Goal: Check status: Check status

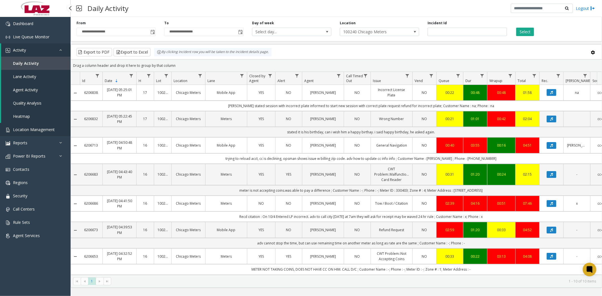
click at [39, 124] on link "Location Management" at bounding box center [35, 129] width 71 height 13
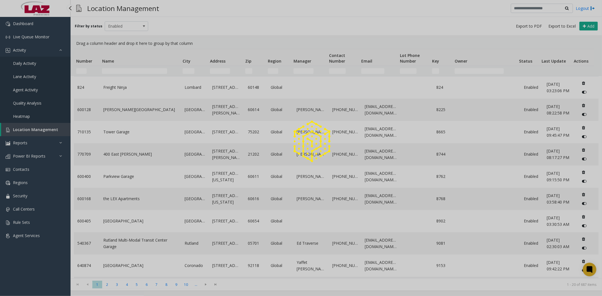
click at [40, 128] on span "Location Management" at bounding box center [35, 129] width 45 height 5
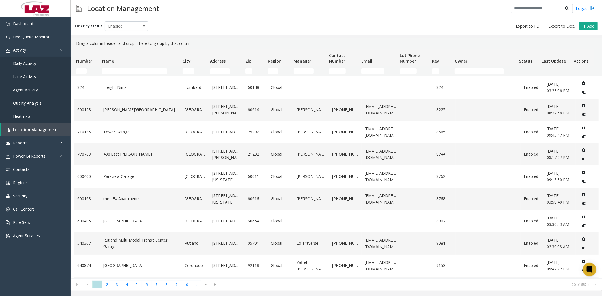
click at [109, 74] on td "Name Filter" at bounding box center [140, 71] width 80 height 10
click at [110, 72] on input "Name Filter" at bounding box center [134, 71] width 65 height 6
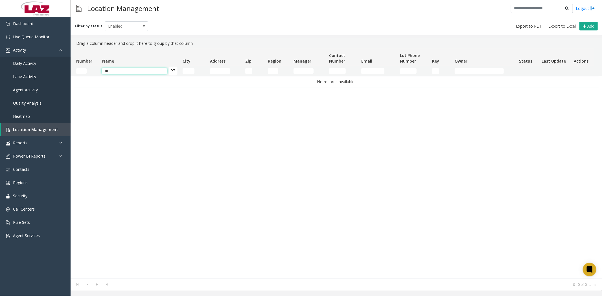
type input "*"
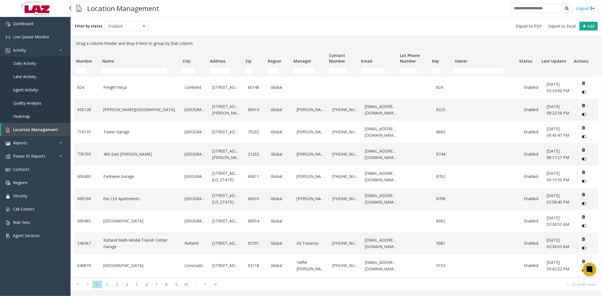
click at [26, 61] on span "Daily Activity" at bounding box center [24, 63] width 23 height 5
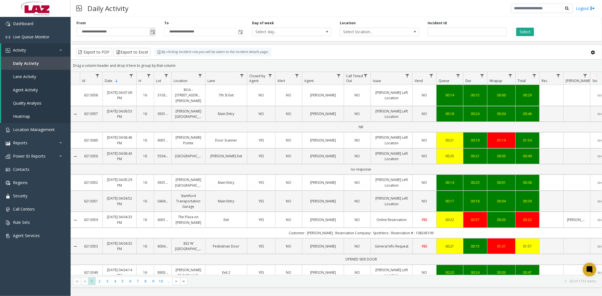
click at [151, 32] on span "Toggle popup" at bounding box center [152, 32] width 5 height 5
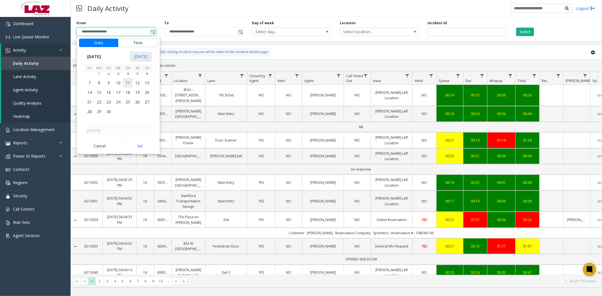
scroll to position [101272, 0]
click at [131, 74] on span "28" at bounding box center [128, 76] width 10 height 10
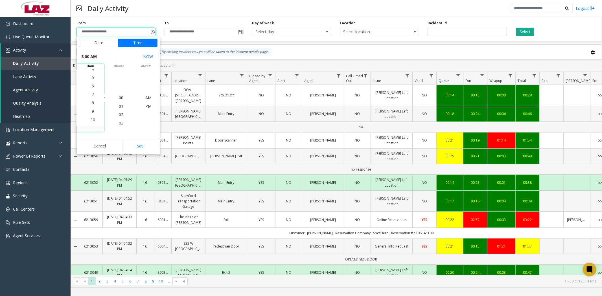
scroll to position [68, 0]
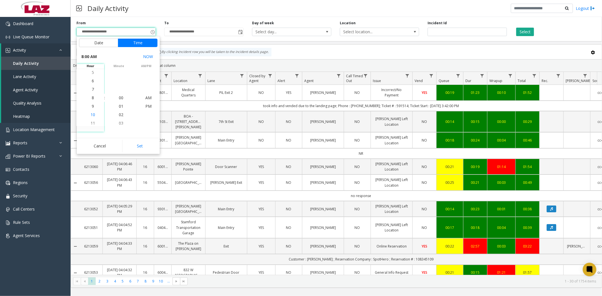
click at [91, 115] on span "10" at bounding box center [93, 114] width 5 height 5
click at [147, 106] on span "PM" at bounding box center [148, 106] width 6 height 5
click at [142, 146] on button "Set" at bounding box center [140, 146] width 36 height 12
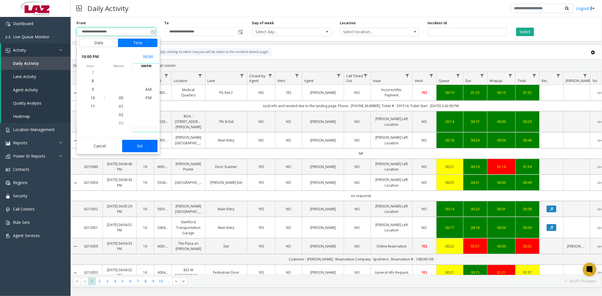
type input "**********"
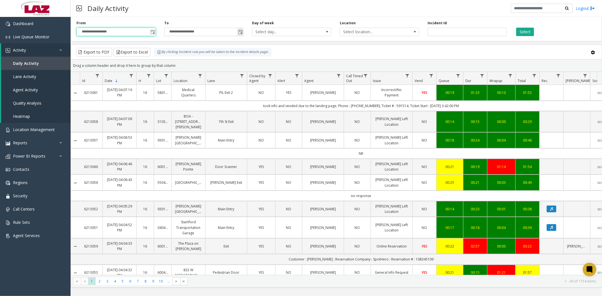
click at [239, 32] on span "Toggle popup" at bounding box center [240, 32] width 5 height 5
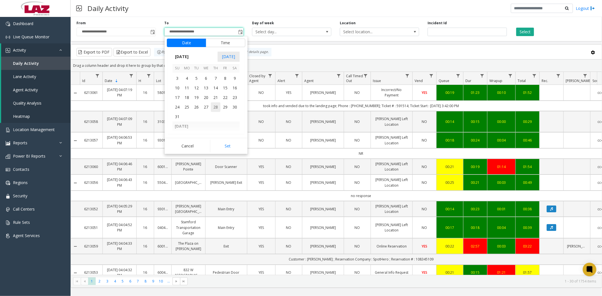
click at [216, 105] on span "28" at bounding box center [216, 107] width 10 height 10
click at [178, 91] on span "10" at bounding box center [180, 89] width 5 height 5
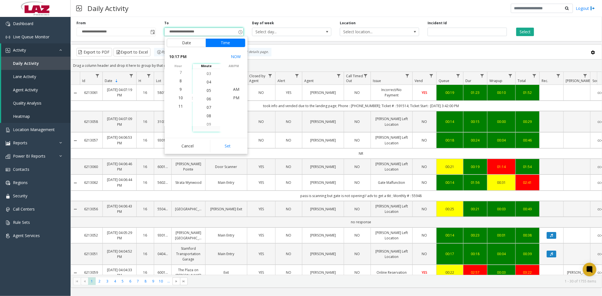
scroll to position [42, 0]
click at [207, 106] on span "06" at bounding box center [209, 106] width 5 height 5
click at [235, 99] on span "PM" at bounding box center [236, 97] width 6 height 5
click at [229, 148] on button "Set" at bounding box center [228, 146] width 36 height 12
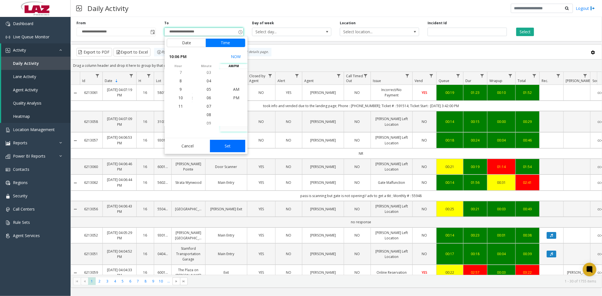
type input "**********"
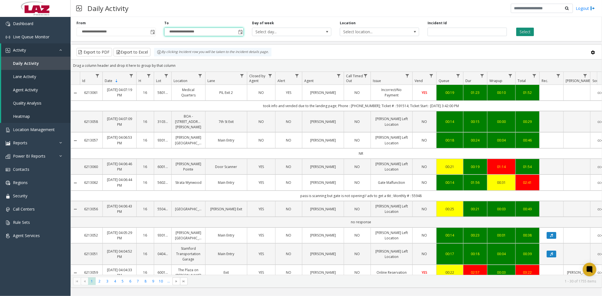
click at [527, 32] on button "Select" at bounding box center [525, 32] width 18 height 8
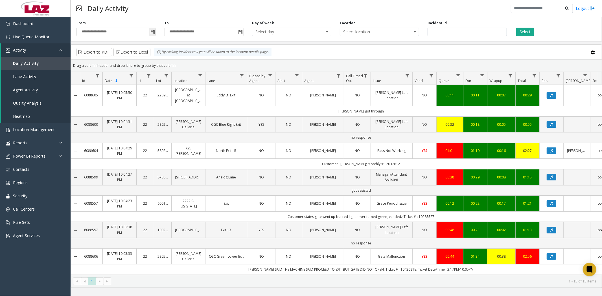
click at [150, 30] on span "Toggle popup" at bounding box center [152, 32] width 5 height 5
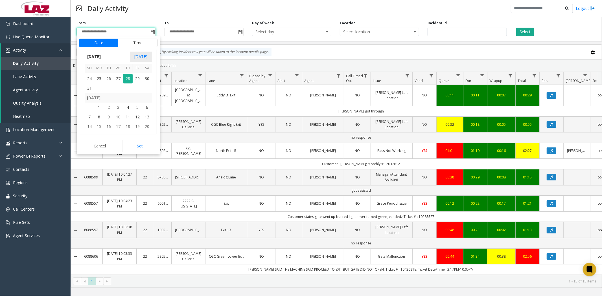
scroll to position [101209, 0]
click at [136, 106] on span "29" at bounding box center [138, 107] width 10 height 10
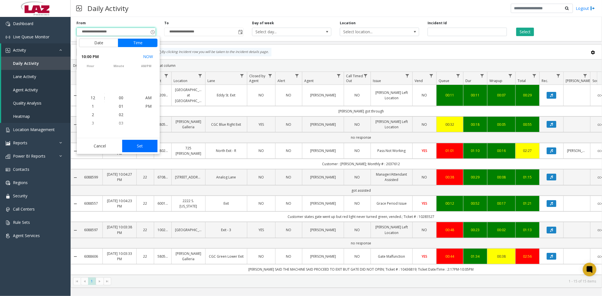
scroll to position [8, 0]
drag, startPoint x: 140, startPoint y: 146, endPoint x: 148, endPoint y: 134, distance: 14.5
click at [141, 146] on button "Set" at bounding box center [140, 146] width 36 height 12
type input "**********"
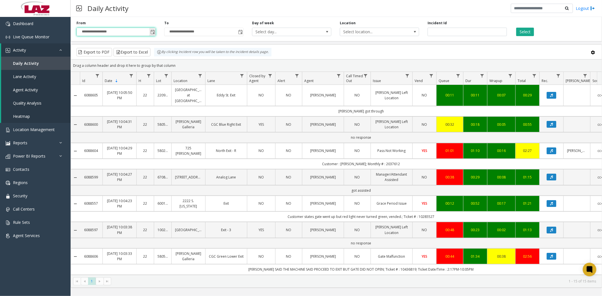
click at [151, 31] on span "Toggle popup" at bounding box center [152, 32] width 5 height 5
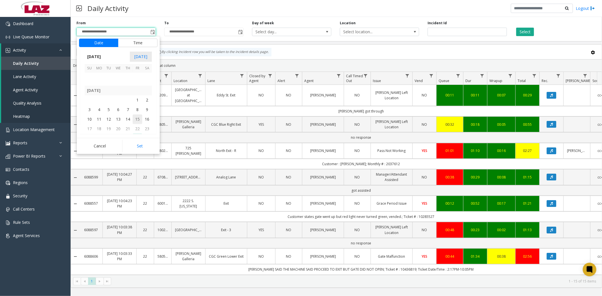
scroll to position [101240, 0]
click at [136, 107] on span "29" at bounding box center [138, 107] width 10 height 10
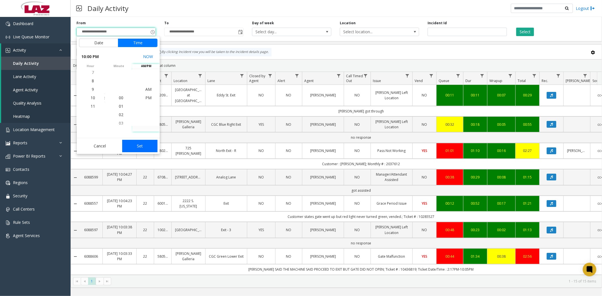
click at [139, 144] on button "Set" at bounding box center [140, 146] width 36 height 12
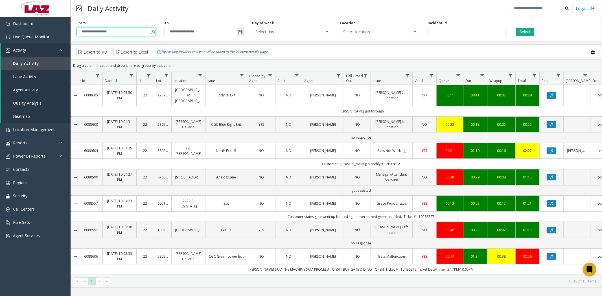
click at [241, 30] on span "Toggle popup" at bounding box center [240, 32] width 5 height 5
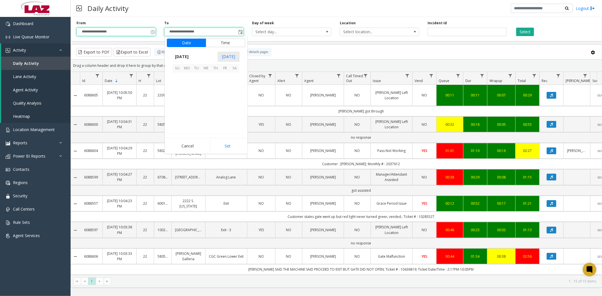
scroll to position [0, 0]
click at [225, 76] on span "29" at bounding box center [225, 76] width 10 height 10
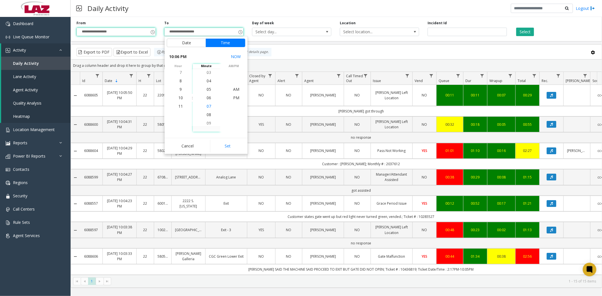
click at [207, 106] on span "07" at bounding box center [209, 106] width 5 height 5
click at [233, 99] on span "PM" at bounding box center [236, 97] width 6 height 5
click at [232, 145] on button "Set" at bounding box center [228, 146] width 36 height 12
type input "**********"
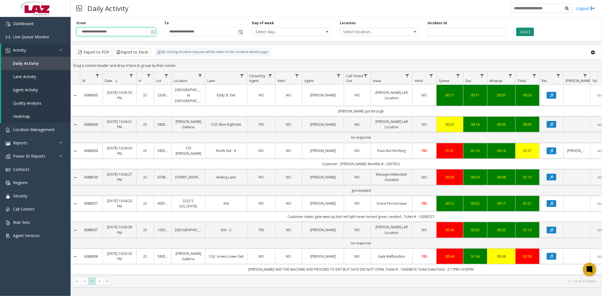
click at [524, 30] on button "Select" at bounding box center [525, 32] width 18 height 8
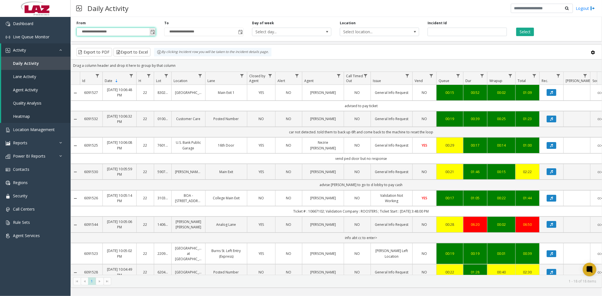
click at [152, 32] on span "Toggle popup" at bounding box center [152, 32] width 5 height 5
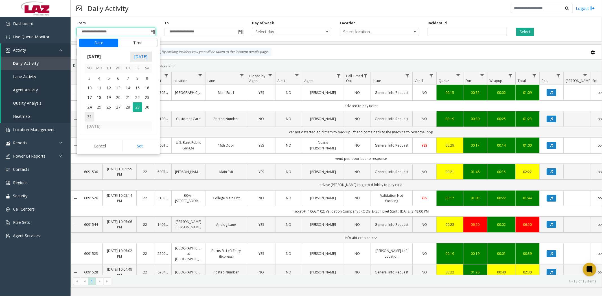
click at [91, 117] on span "31" at bounding box center [90, 117] width 10 height 10
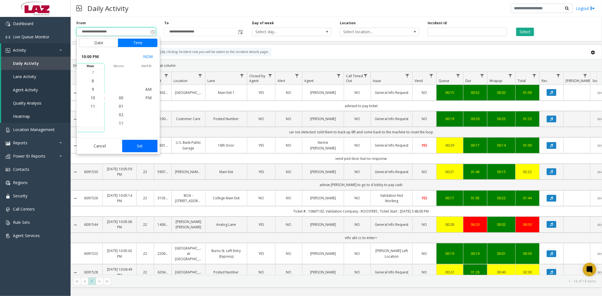
click at [153, 148] on button "Set" at bounding box center [140, 146] width 36 height 12
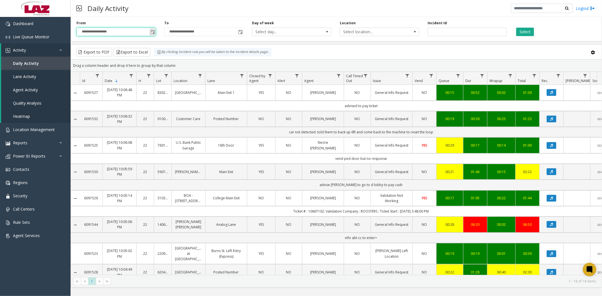
click at [152, 31] on span "Toggle popup" at bounding box center [152, 32] width 5 height 5
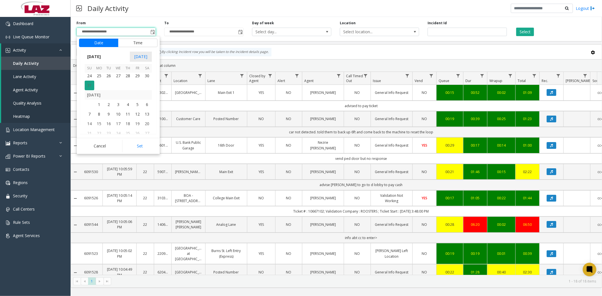
click at [90, 86] on span "31" at bounding box center [90, 86] width 10 height 10
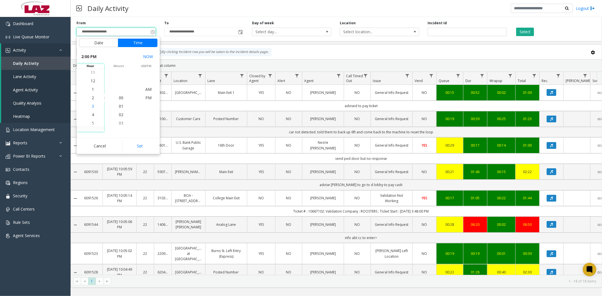
click at [92, 106] on span "3" at bounding box center [93, 106] width 2 height 5
click at [121, 99] on span "00" at bounding box center [121, 97] width 5 height 5
click at [148, 99] on span "PM" at bounding box center [148, 97] width 6 height 5
click at [140, 147] on button "Set" at bounding box center [140, 146] width 36 height 12
type input "**********"
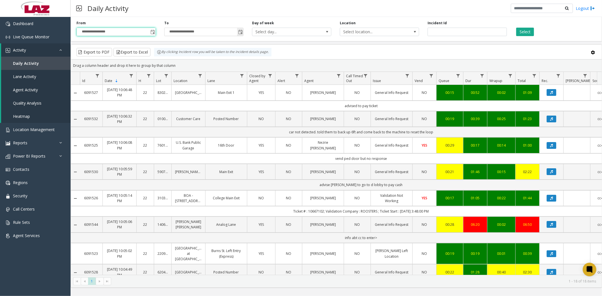
click at [239, 31] on span "Toggle popup" at bounding box center [240, 32] width 5 height 5
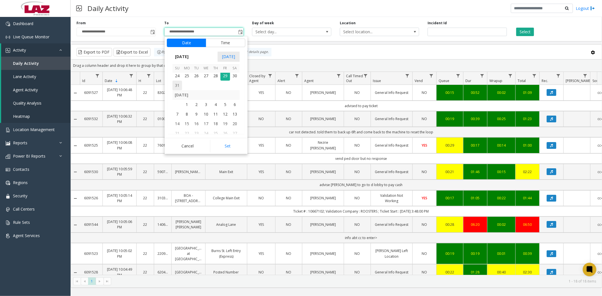
click at [177, 87] on span "31" at bounding box center [177, 86] width 10 height 10
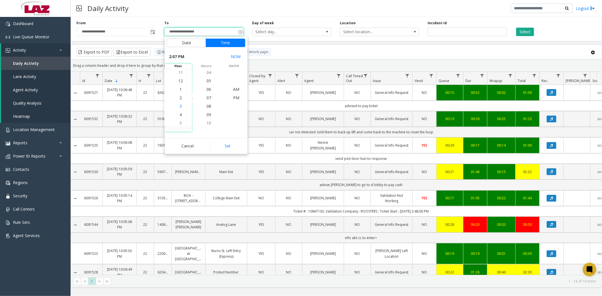
click at [180, 108] on span "3" at bounding box center [181, 106] width 2 height 5
click at [208, 106] on span "08" at bounding box center [209, 106] width 5 height 5
click at [235, 98] on span "PM" at bounding box center [236, 97] width 6 height 5
click at [230, 148] on button "Set" at bounding box center [228, 146] width 36 height 12
type input "**********"
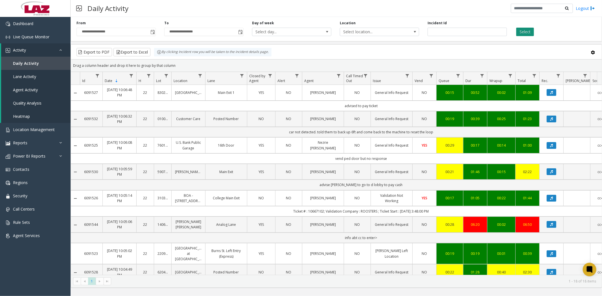
click at [528, 30] on button "Select" at bounding box center [525, 32] width 18 height 8
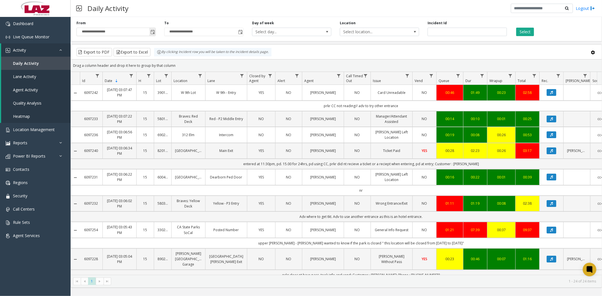
click at [516, 28] on button "Select" at bounding box center [525, 32] width 18 height 8
click at [152, 32] on app-root "**********" at bounding box center [301, 148] width 602 height 296
click at [152, 32] on span "Toggle popup" at bounding box center [152, 32] width 5 height 5
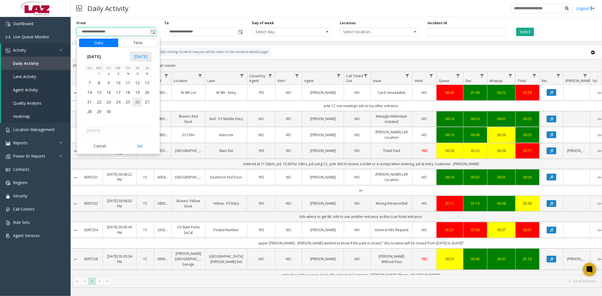
click at [139, 100] on span "26" at bounding box center [138, 102] width 10 height 10
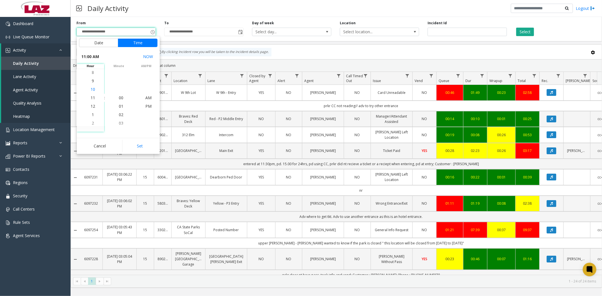
click at [91, 89] on span "10" at bounding box center [93, 89] width 5 height 5
click at [145, 105] on span "PM" at bounding box center [148, 106] width 6 height 5
click at [139, 148] on button "Set" at bounding box center [140, 146] width 36 height 12
type input "**********"
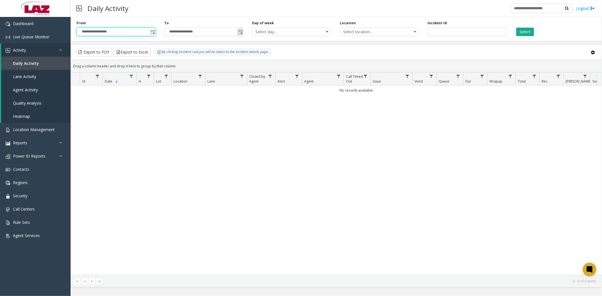
click at [241, 32] on span "Toggle popup" at bounding box center [240, 32] width 5 height 5
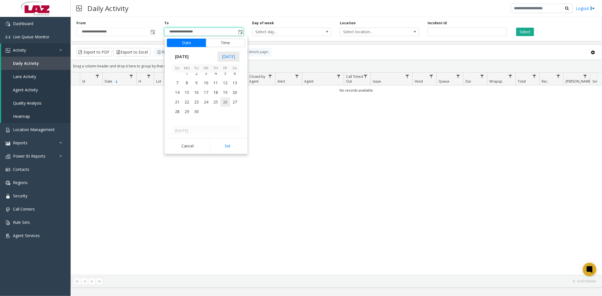
click at [224, 101] on span "26" at bounding box center [225, 102] width 10 height 10
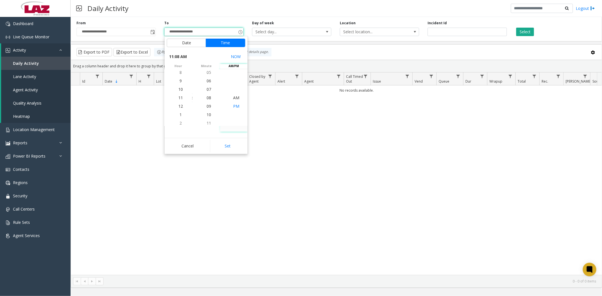
click at [235, 107] on span "PM" at bounding box center [236, 106] width 6 height 5
click at [179, 89] on span "10" at bounding box center [180, 89] width 5 height 5
click at [207, 90] on span "07" at bounding box center [209, 89] width 5 height 5
click at [235, 98] on span "PM" at bounding box center [236, 97] width 6 height 5
click at [231, 149] on button "Set" at bounding box center [228, 146] width 36 height 12
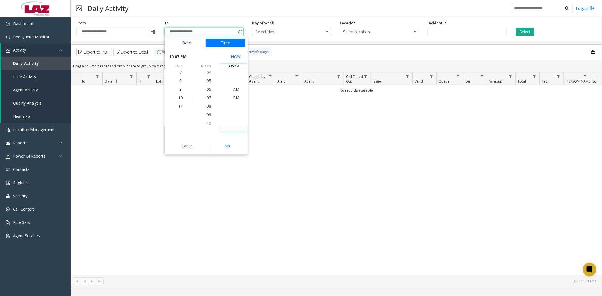
type input "**********"
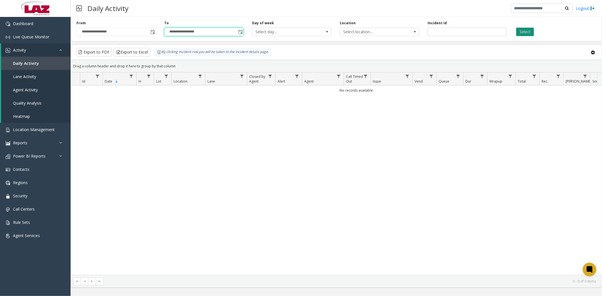
click at [522, 33] on button "Select" at bounding box center [525, 32] width 18 height 8
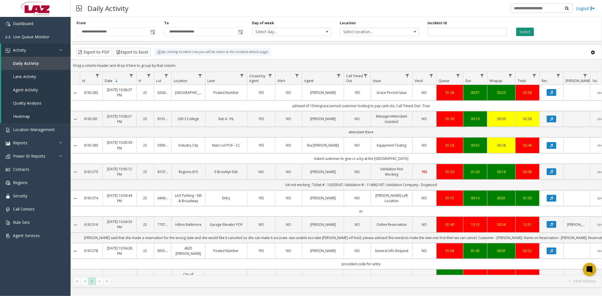
click at [528, 33] on button "Select" at bounding box center [525, 32] width 18 height 8
click at [152, 30] on span "Toggle popup" at bounding box center [152, 32] width 5 height 5
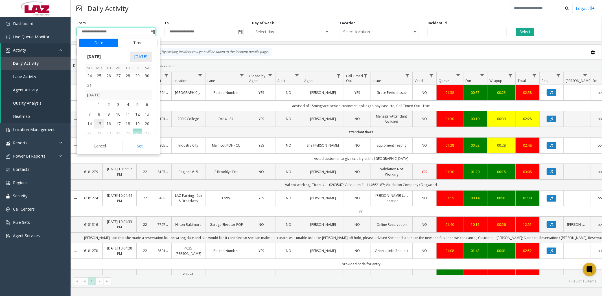
scroll to position [101303, 0]
click at [91, 110] on span "28" at bounding box center [90, 112] width 10 height 10
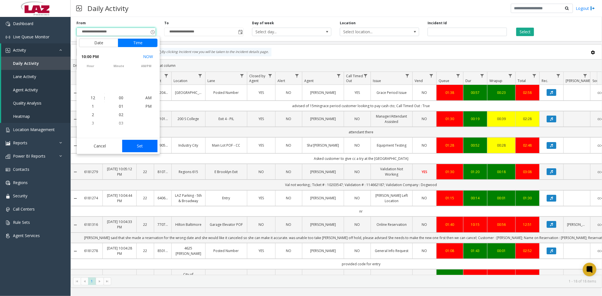
scroll to position [8, 0]
click at [92, 107] on span "3" at bounding box center [93, 106] width 2 height 5
click at [149, 97] on span "PM" at bounding box center [148, 97] width 6 height 5
click at [140, 145] on button "Set" at bounding box center [140, 146] width 36 height 12
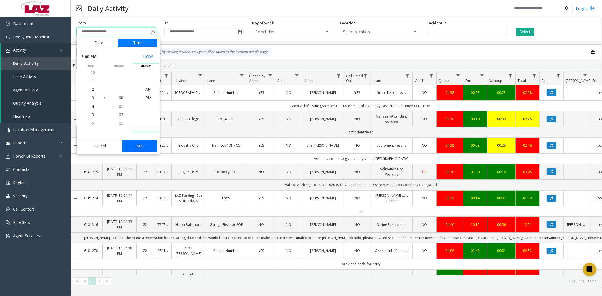
type input "**********"
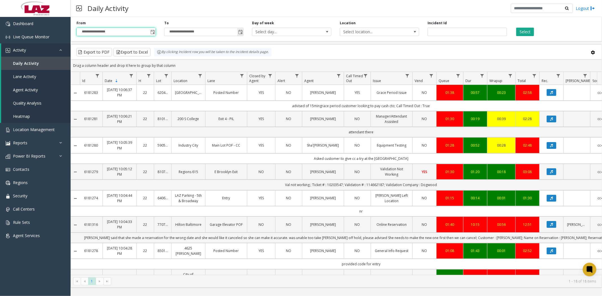
click at [238, 30] on span "Toggle popup" at bounding box center [240, 31] width 6 height 9
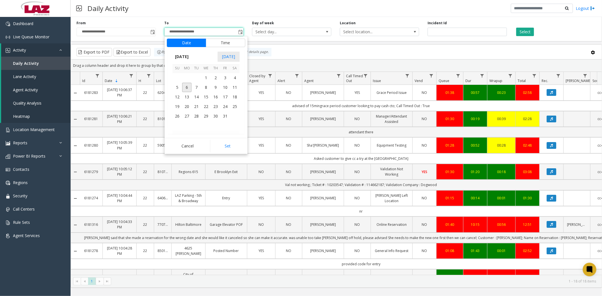
scroll to position [101334, 0]
click at [180, 79] on span "28" at bounding box center [177, 81] width 10 height 10
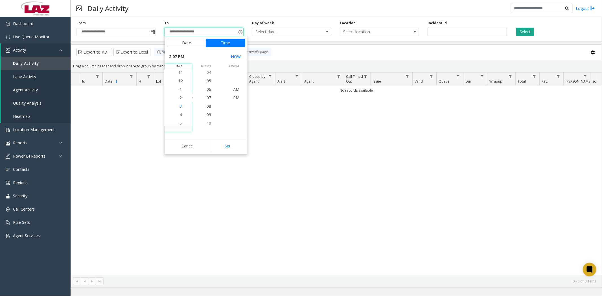
click at [180, 107] on span "3" at bounding box center [181, 106] width 2 height 5
click at [207, 96] on span "11" at bounding box center [209, 97] width 5 height 5
click at [234, 98] on span "PM" at bounding box center [236, 97] width 6 height 5
click at [231, 148] on button "Set" at bounding box center [228, 146] width 36 height 12
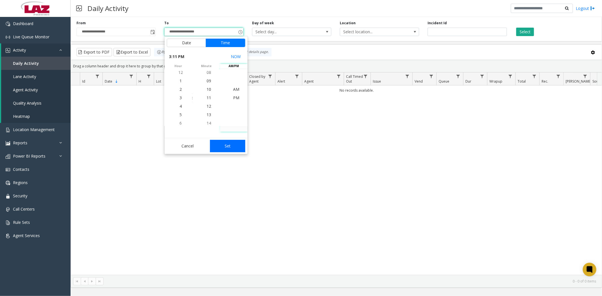
type input "**********"
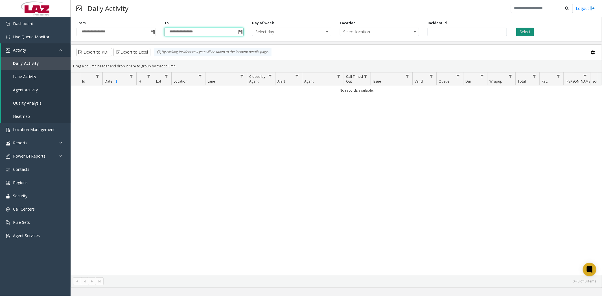
click at [529, 32] on button "Select" at bounding box center [525, 32] width 18 height 8
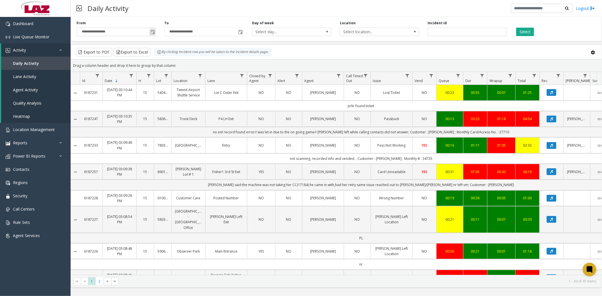
click at [151, 32] on span "Toggle popup" at bounding box center [152, 32] width 5 height 5
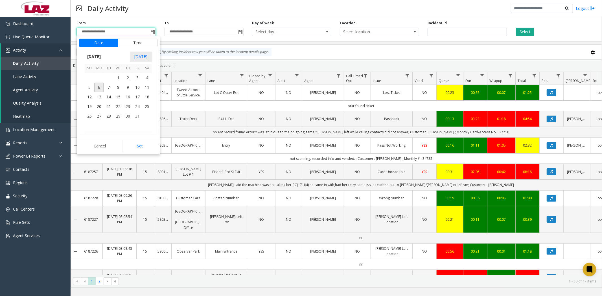
scroll to position [8, 0]
click at [88, 85] on span "5" at bounding box center [90, 88] width 10 height 10
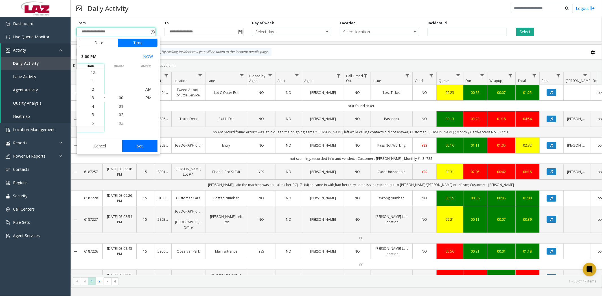
click at [133, 143] on button "Set" at bounding box center [140, 146] width 36 height 12
type input "**********"
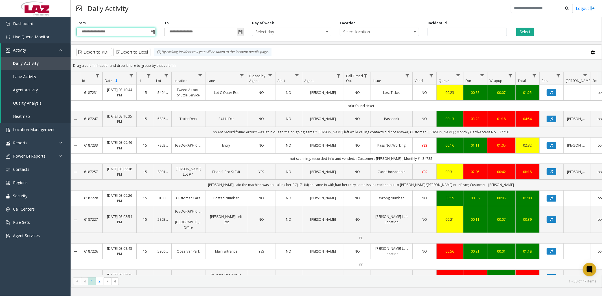
click at [239, 32] on span "Toggle popup" at bounding box center [240, 32] width 5 height 5
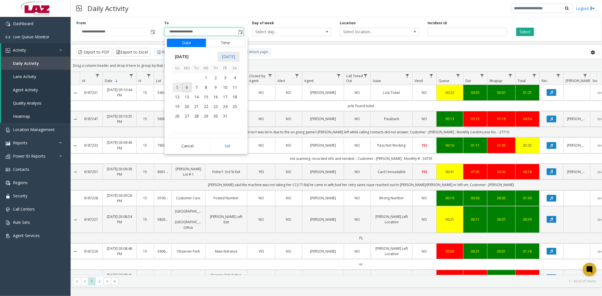
click at [175, 87] on span "5" at bounding box center [177, 88] width 10 height 10
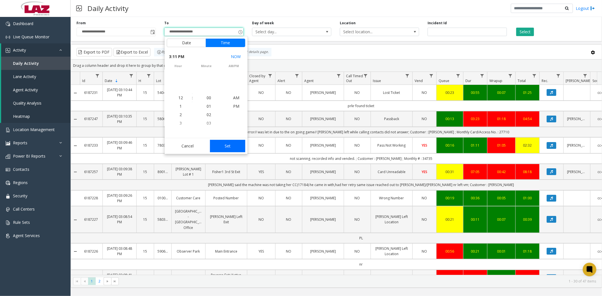
scroll to position [93, 0]
drag, startPoint x: 220, startPoint y: 145, endPoint x: 222, endPoint y: 141, distance: 5.1
click at [222, 145] on button "Set" at bounding box center [228, 146] width 36 height 12
type input "**********"
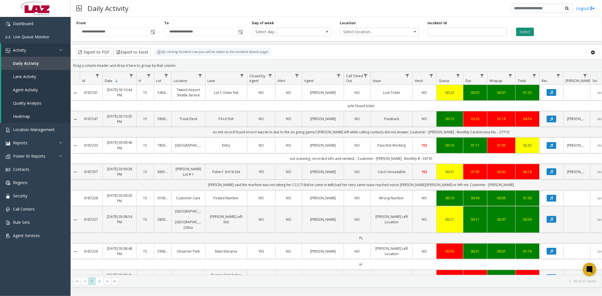
click at [520, 30] on button "Select" at bounding box center [525, 32] width 18 height 8
